Goal: Task Accomplishment & Management: Manage account settings

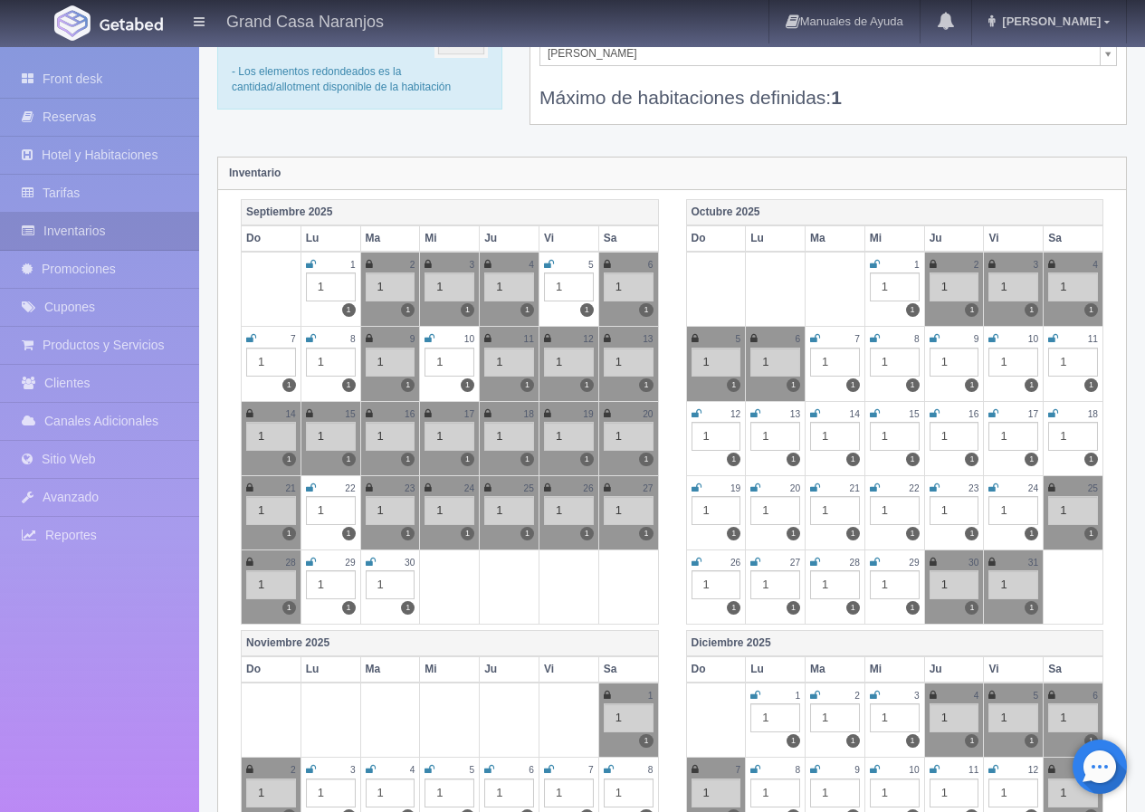
scroll to position [103, 0]
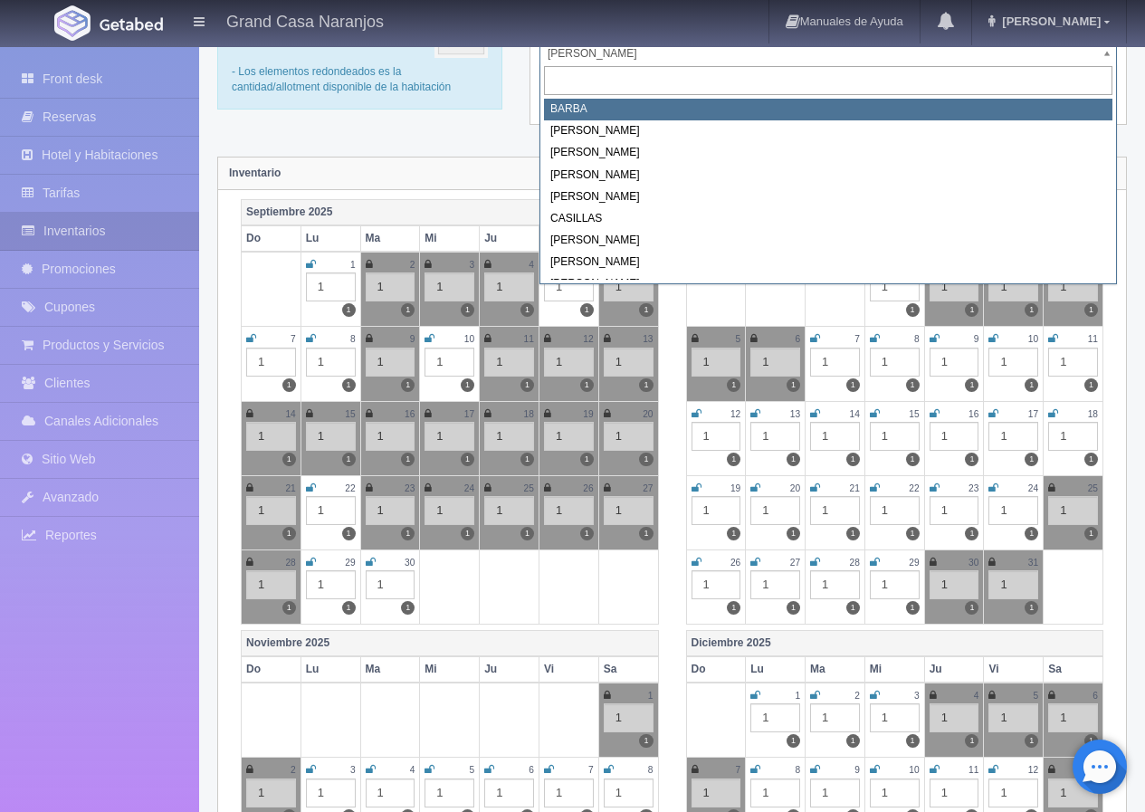
select select "2058"
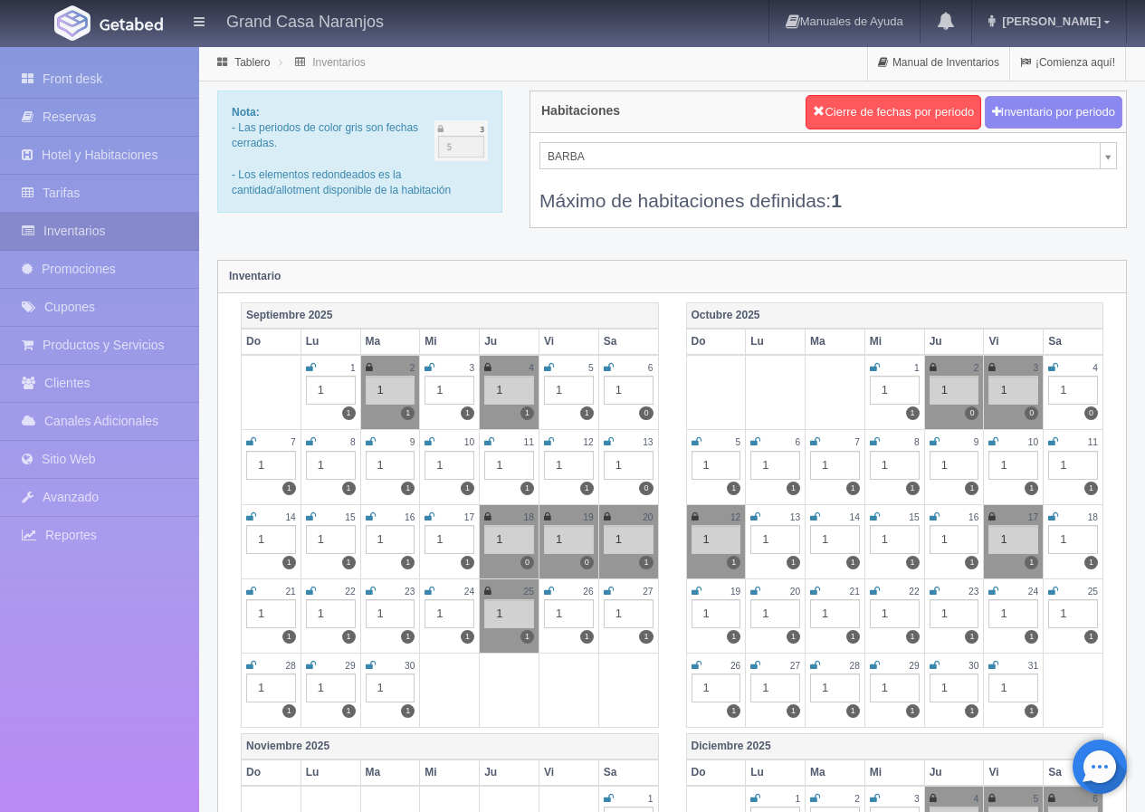
click at [426, 589] on icon at bounding box center [430, 591] width 10 height 11
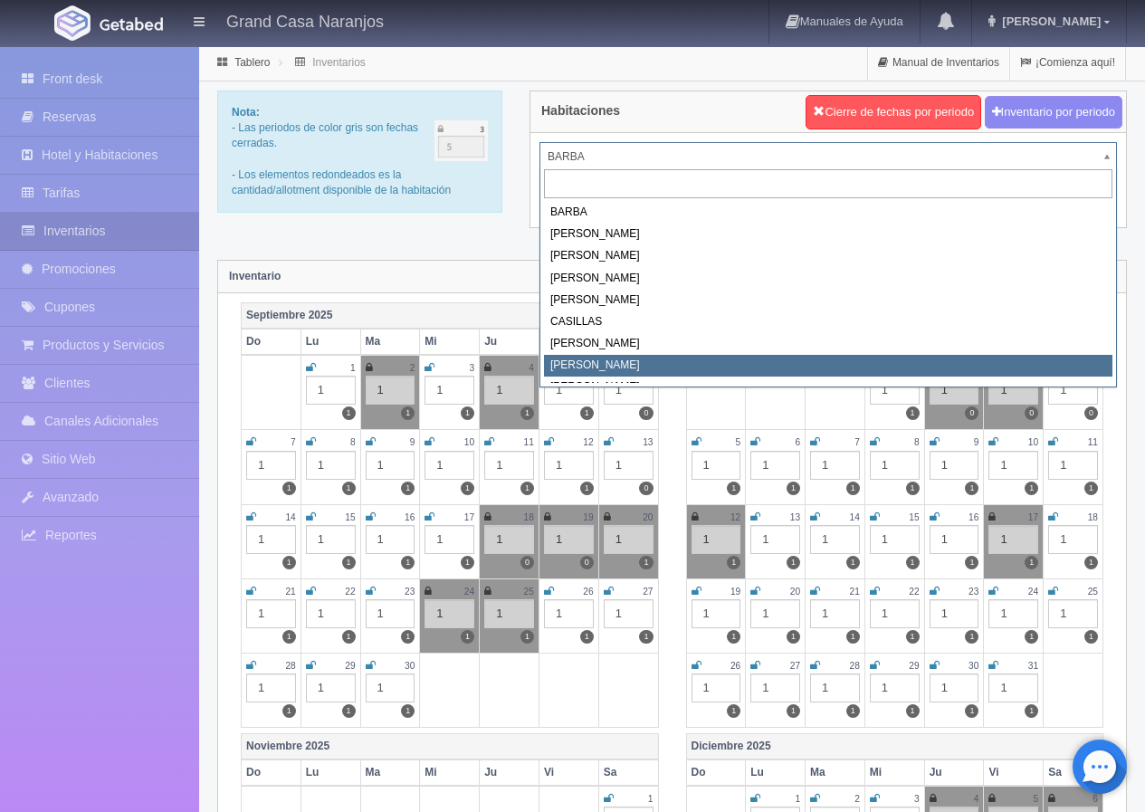
scroll to position [8, 0]
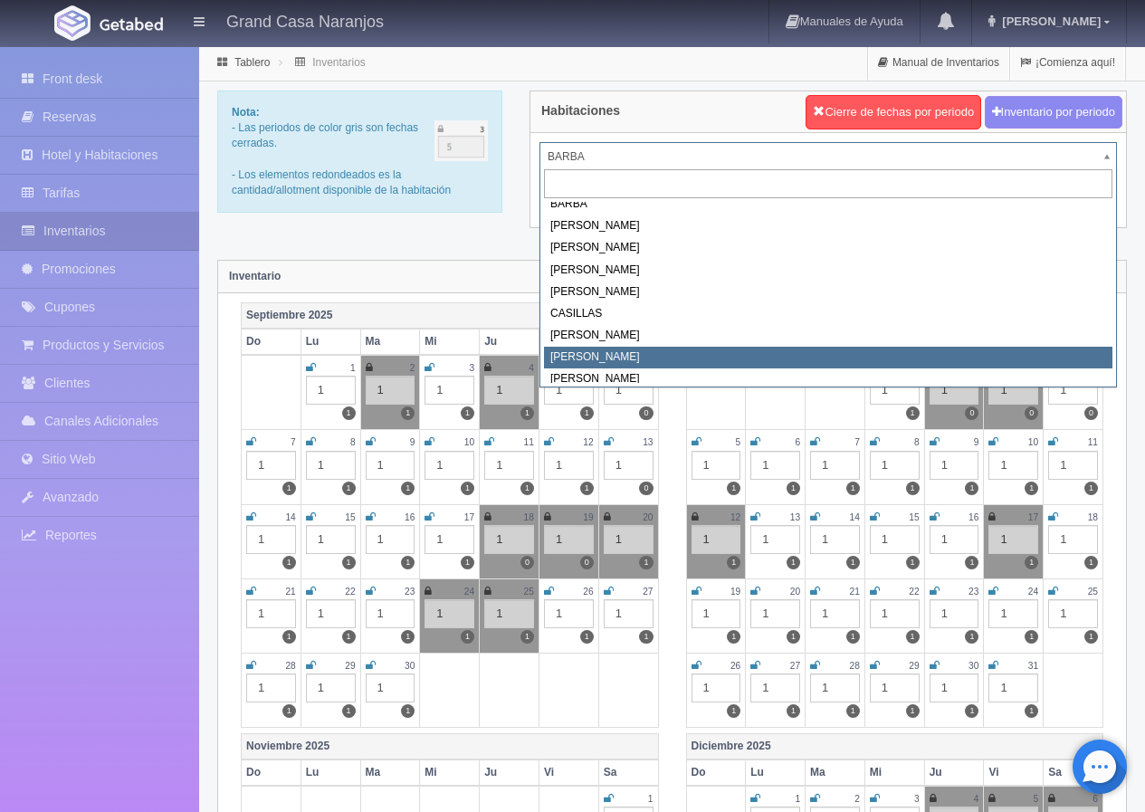
select select "2067"
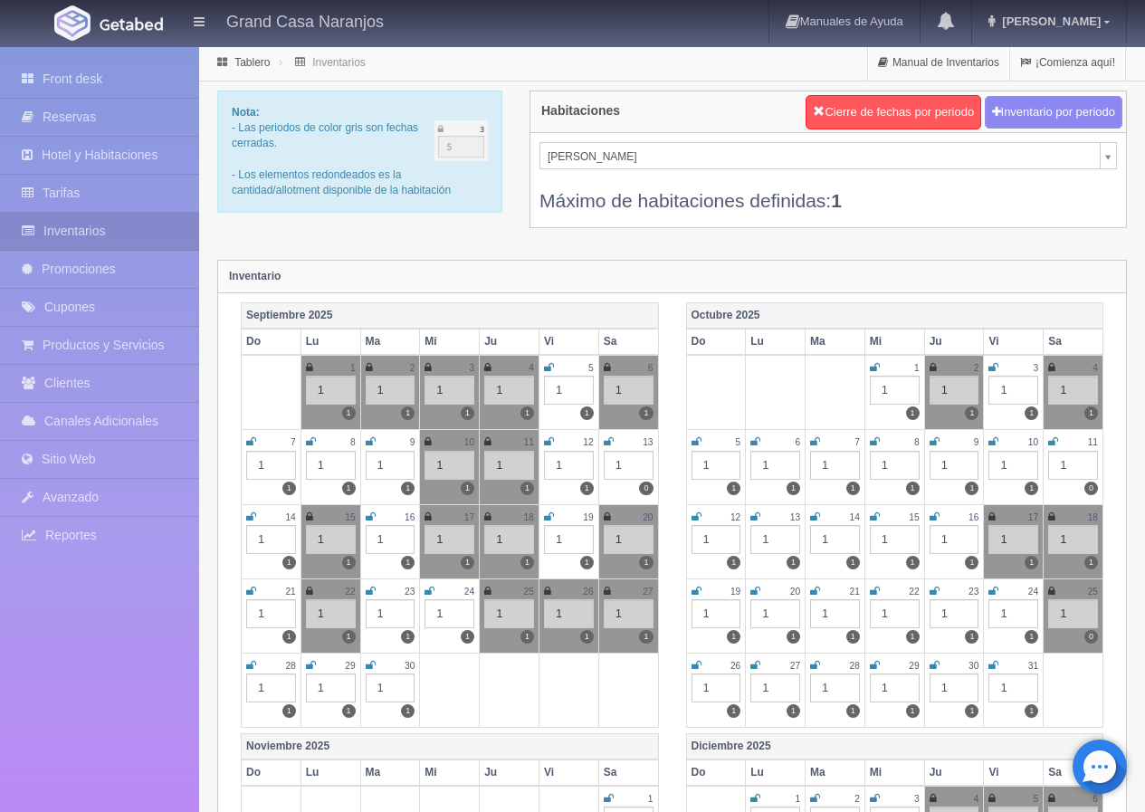
click at [431, 592] on icon at bounding box center [430, 591] width 10 height 11
